Goal: Answer question/provide support: Share knowledge or assist other users

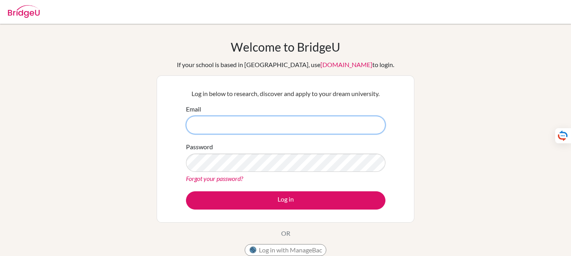
type input "[EMAIL_ADDRESS][DOMAIN_NAME]"
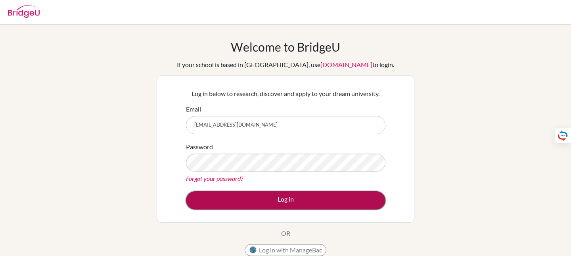
click at [305, 206] on button "Log in" at bounding box center [286, 200] width 200 height 18
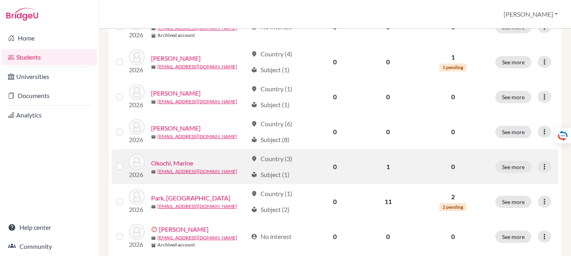
scroll to position [460, 0]
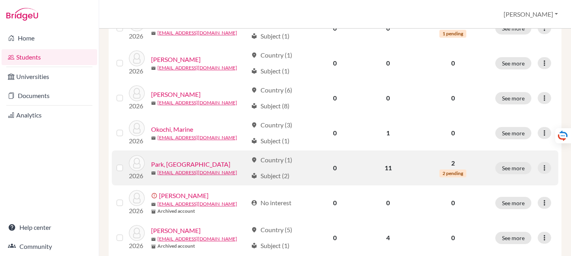
click at [167, 163] on link "Park, [GEOGRAPHIC_DATA]" at bounding box center [190, 165] width 79 height 10
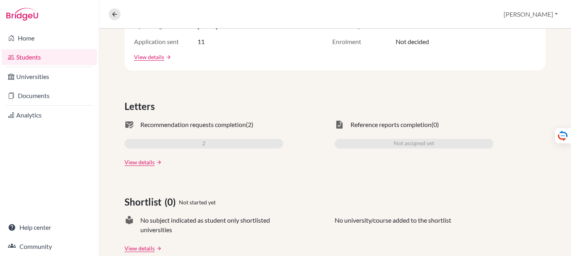
scroll to position [214, 0]
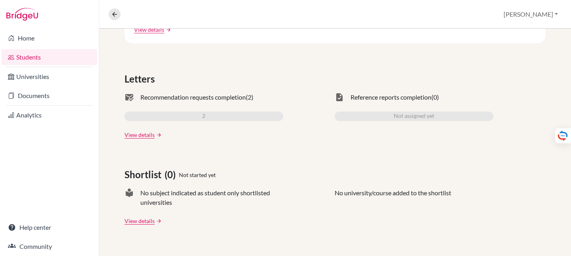
drag, startPoint x: 206, startPoint y: 115, endPoint x: 193, endPoint y: 123, distance: 14.8
click at [206, 115] on div "2" at bounding box center [204, 117] width 159 height 10
click at [132, 135] on link "View details" at bounding box center [140, 135] width 30 height 8
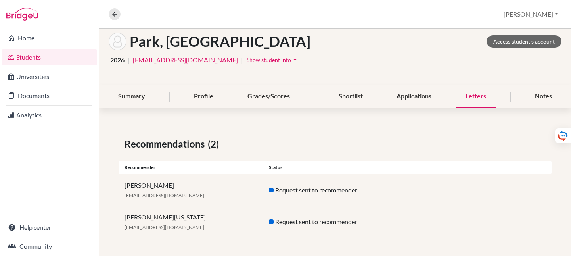
scroll to position [41, 0]
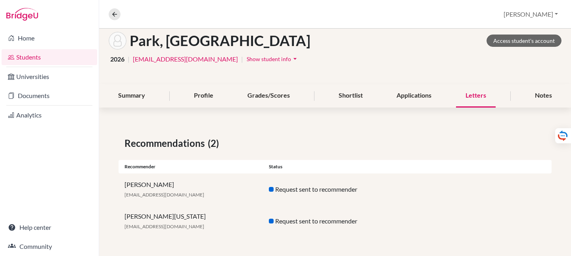
click at [294, 223] on div "Request sent to recommender" at bounding box center [335, 221] width 144 height 10
click at [177, 219] on div "[PERSON_NAME][US_STATE] [PERSON_NAME][EMAIL_ADDRESS][DOMAIN_NAME]" at bounding box center [191, 221] width 144 height 19
click at [290, 223] on div "Request sent to recommender" at bounding box center [335, 221] width 144 height 10
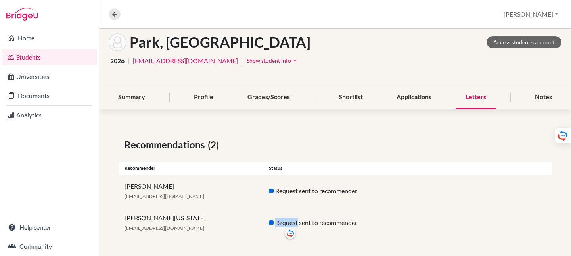
scroll to position [39, 0]
click at [545, 15] on button "[PERSON_NAME]" at bounding box center [531, 14] width 62 height 15
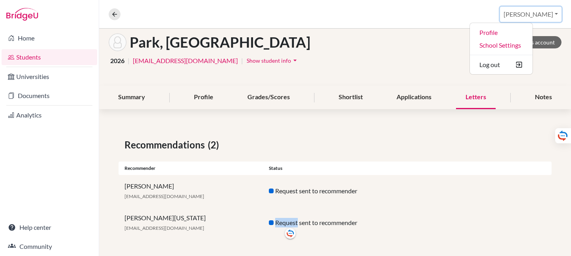
click at [545, 15] on button "[PERSON_NAME]" at bounding box center [531, 14] width 62 height 15
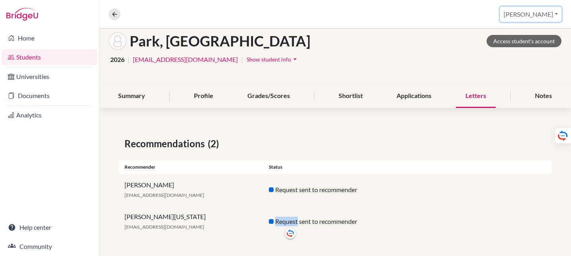
scroll to position [41, 0]
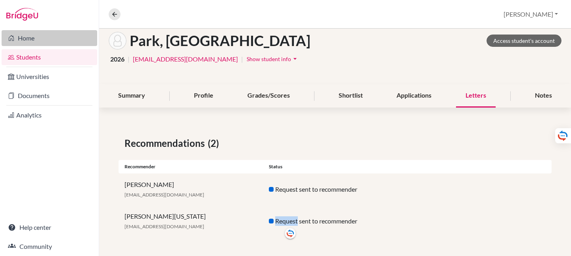
click at [41, 40] on link "Home" at bounding box center [50, 38] width 96 height 16
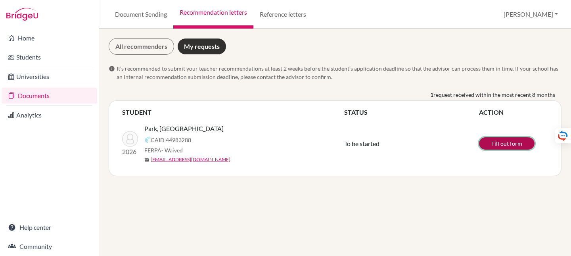
click at [500, 143] on link "Fill out form" at bounding box center [507, 143] width 56 height 12
